Goal: Find specific page/section: Find specific page/section

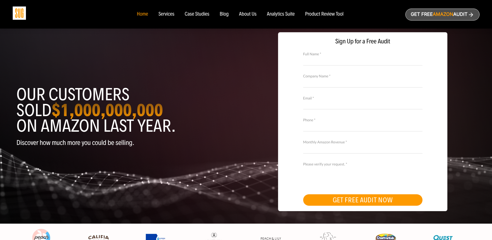
click at [169, 15] on div "Services" at bounding box center [166, 14] width 16 height 6
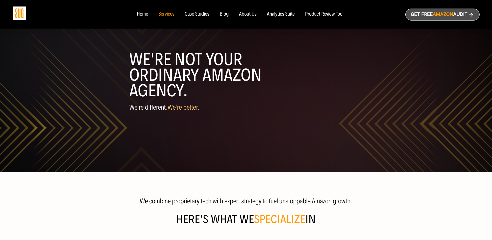
click at [275, 13] on div "Analytics Suite" at bounding box center [281, 14] width 28 height 6
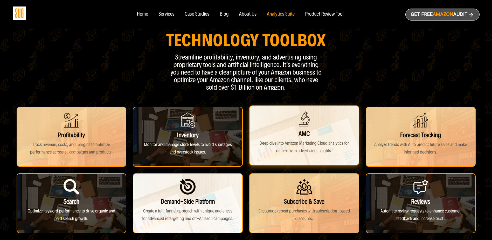
scroll to position [130, 0]
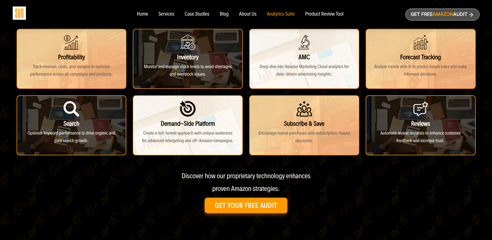
click at [325, 12] on div "Product Review Tool" at bounding box center [324, 14] width 38 height 6
